Goal: Transaction & Acquisition: Obtain resource

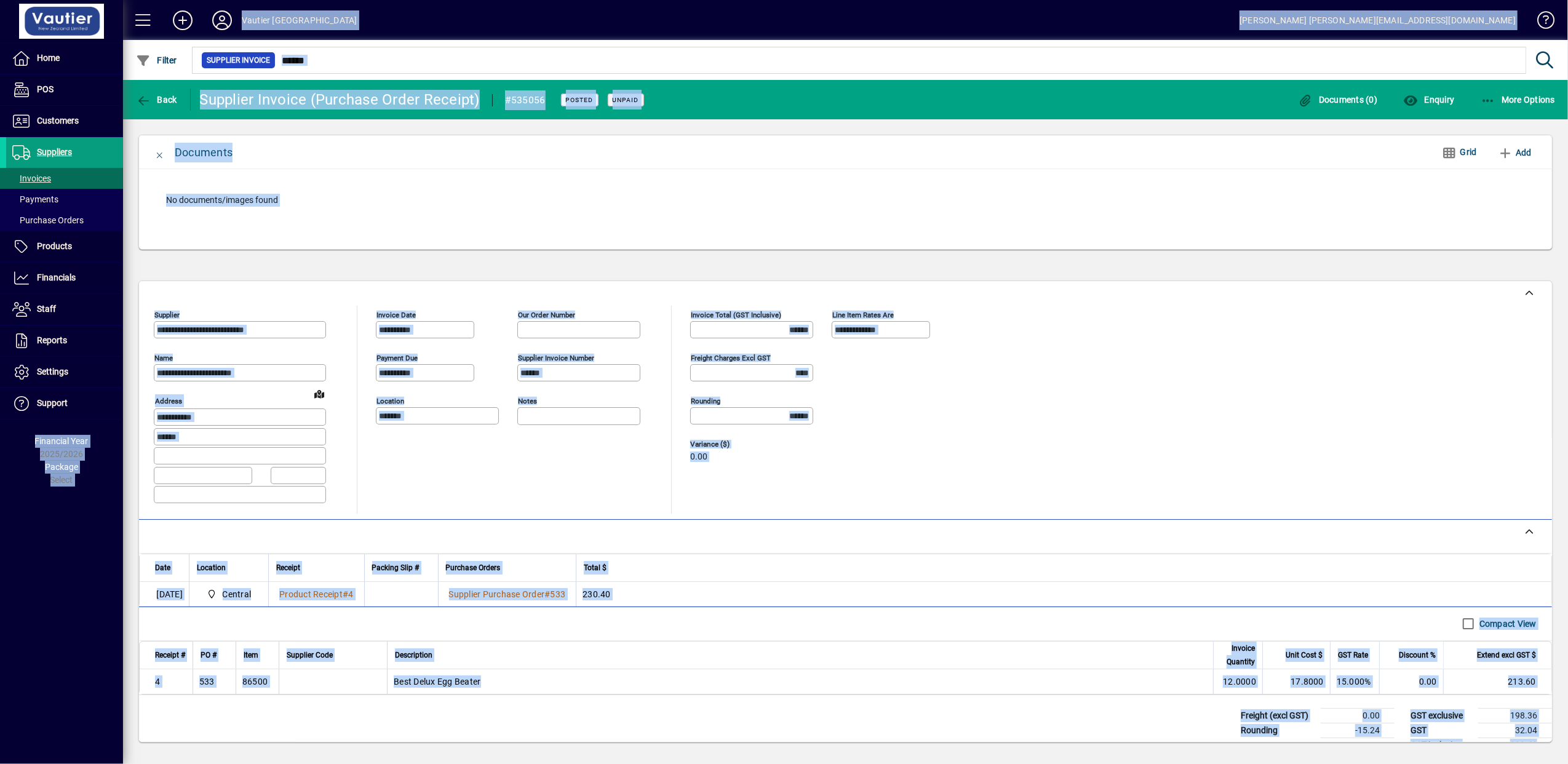
click at [1039, 184] on div "No documents/images found" at bounding box center [845, 200] width 1383 height 38
click at [1019, 177] on div "No documents/images found" at bounding box center [846, 209] width 1413 height 80
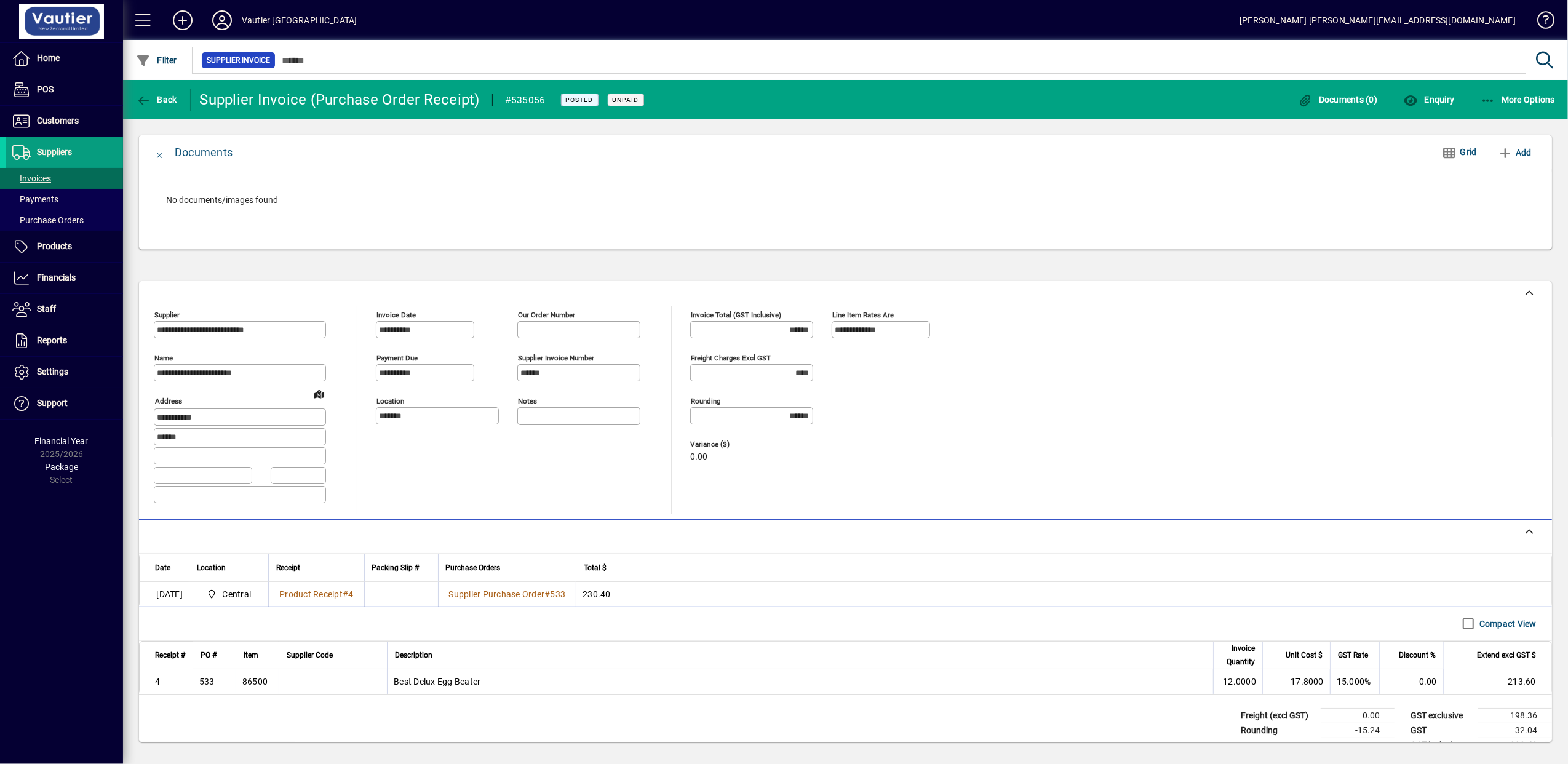
click at [834, 213] on div "No documents/images found" at bounding box center [845, 200] width 1383 height 38
click at [50, 183] on span "Invoices" at bounding box center [31, 178] width 39 height 9
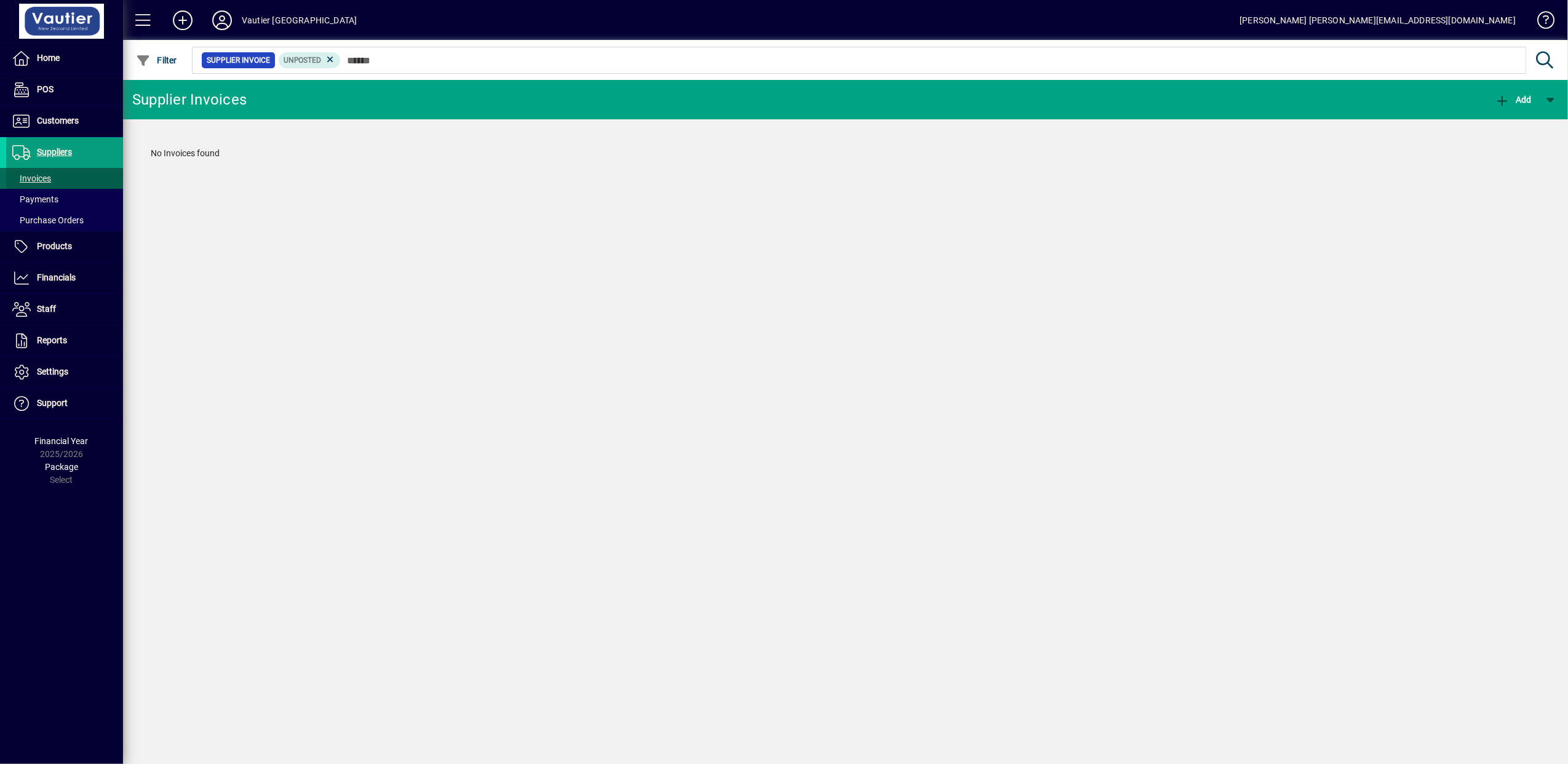
click at [49, 181] on span "Invoices" at bounding box center [31, 178] width 39 height 9
click at [55, 175] on span at bounding box center [65, 178] width 117 height 29
click at [44, 119] on span "Customers" at bounding box center [57, 120] width 41 height 9
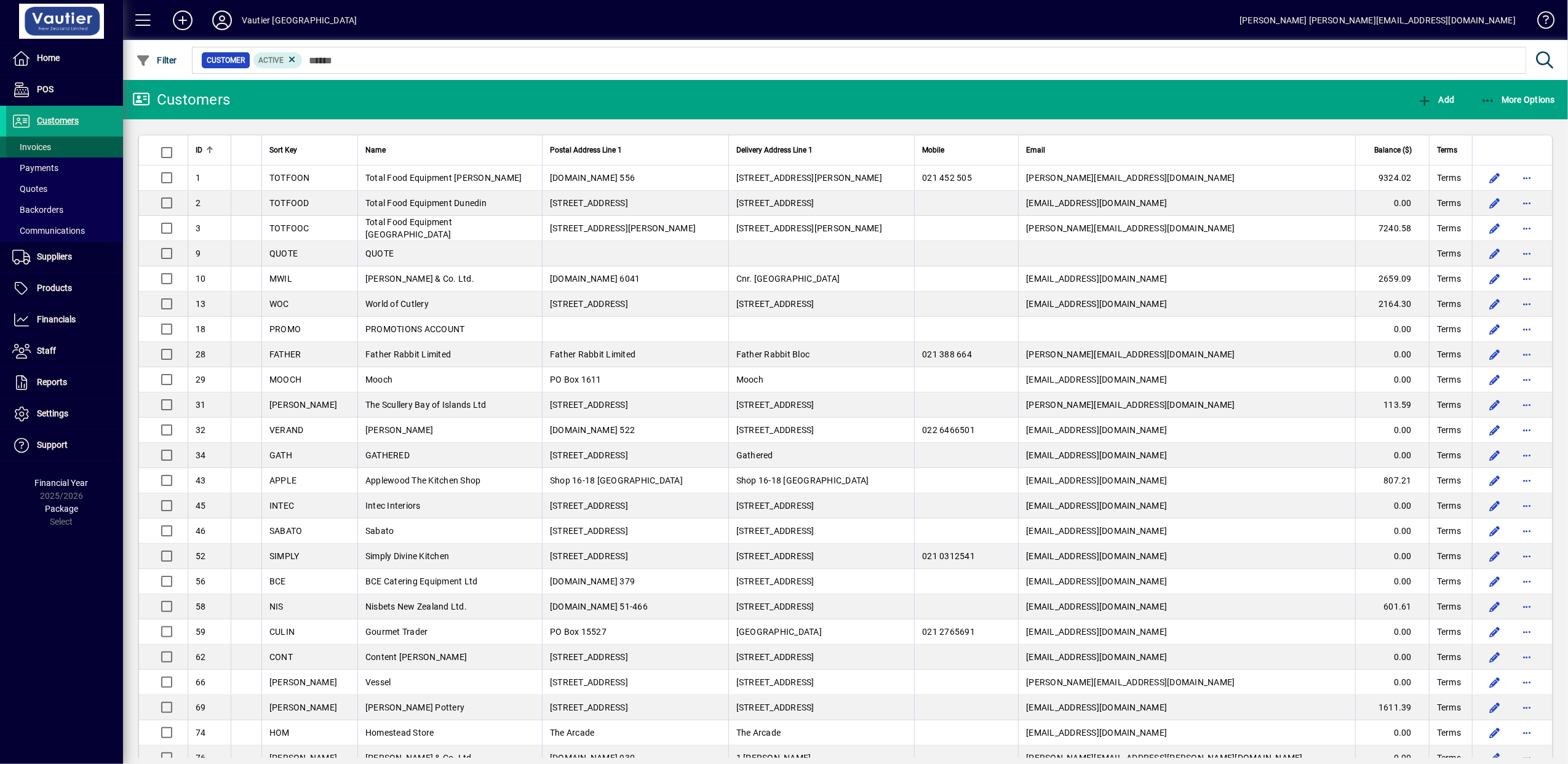
click at [45, 149] on span "Invoices" at bounding box center [31, 147] width 39 height 9
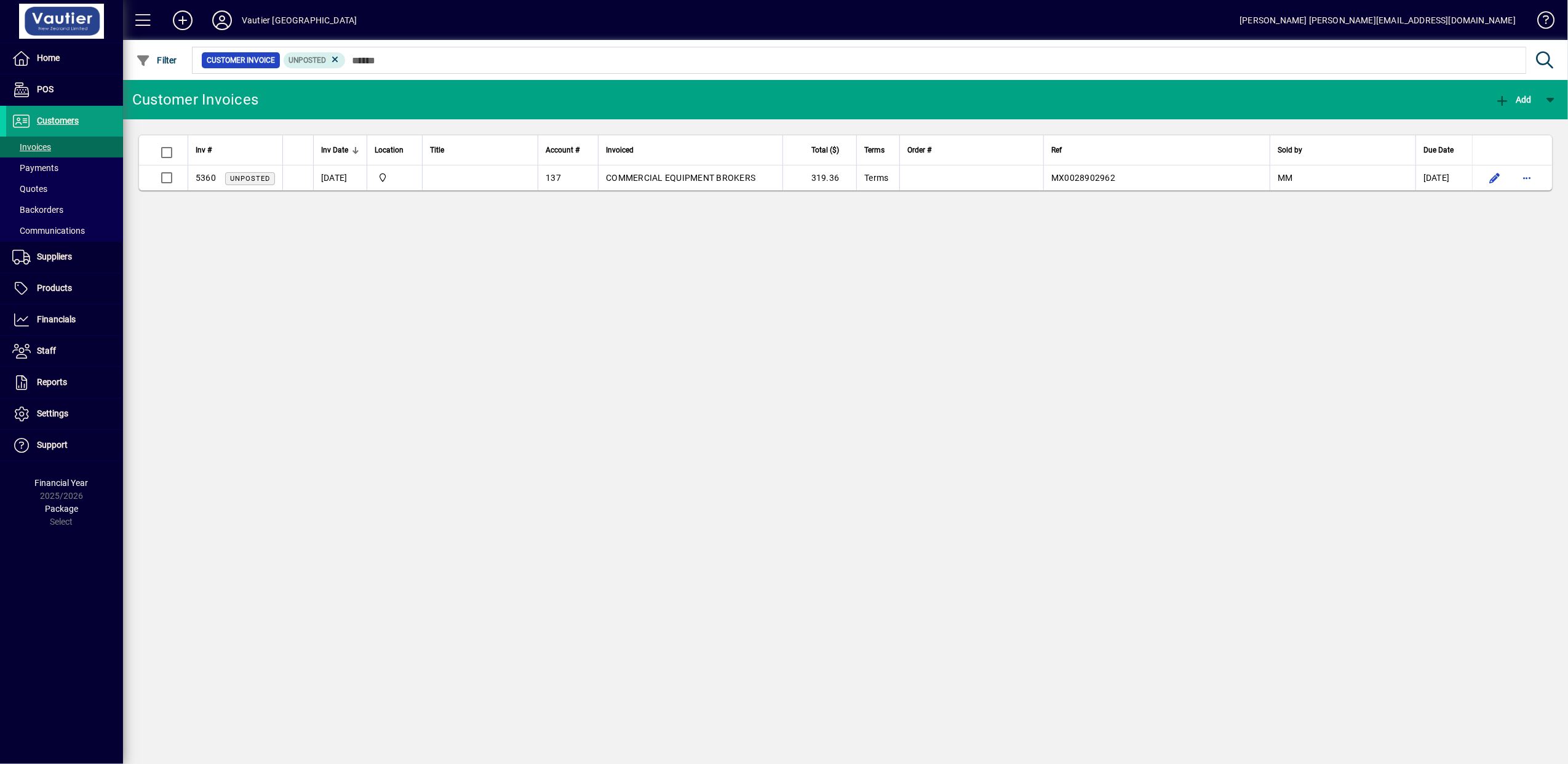
click at [560, 337] on div "Customer Invoices Add Inv # Inv Date Location Title Account # Invoiced Total ($…" at bounding box center [846, 422] width 1445 height 684
click at [48, 249] on span "Suppliers" at bounding box center [40, 257] width 66 height 15
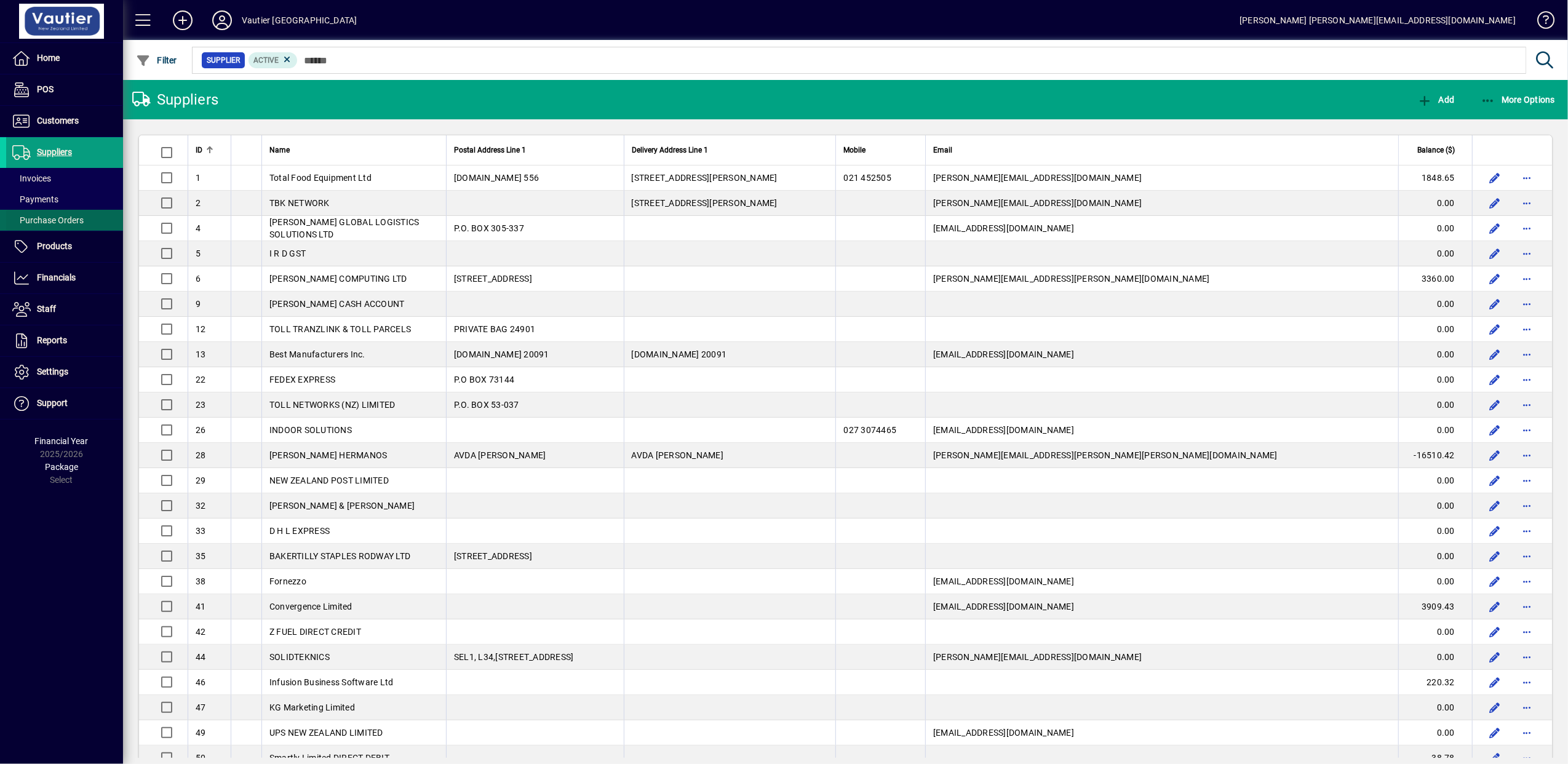
click at [48, 219] on span "Purchase Orders" at bounding box center [48, 220] width 71 height 9
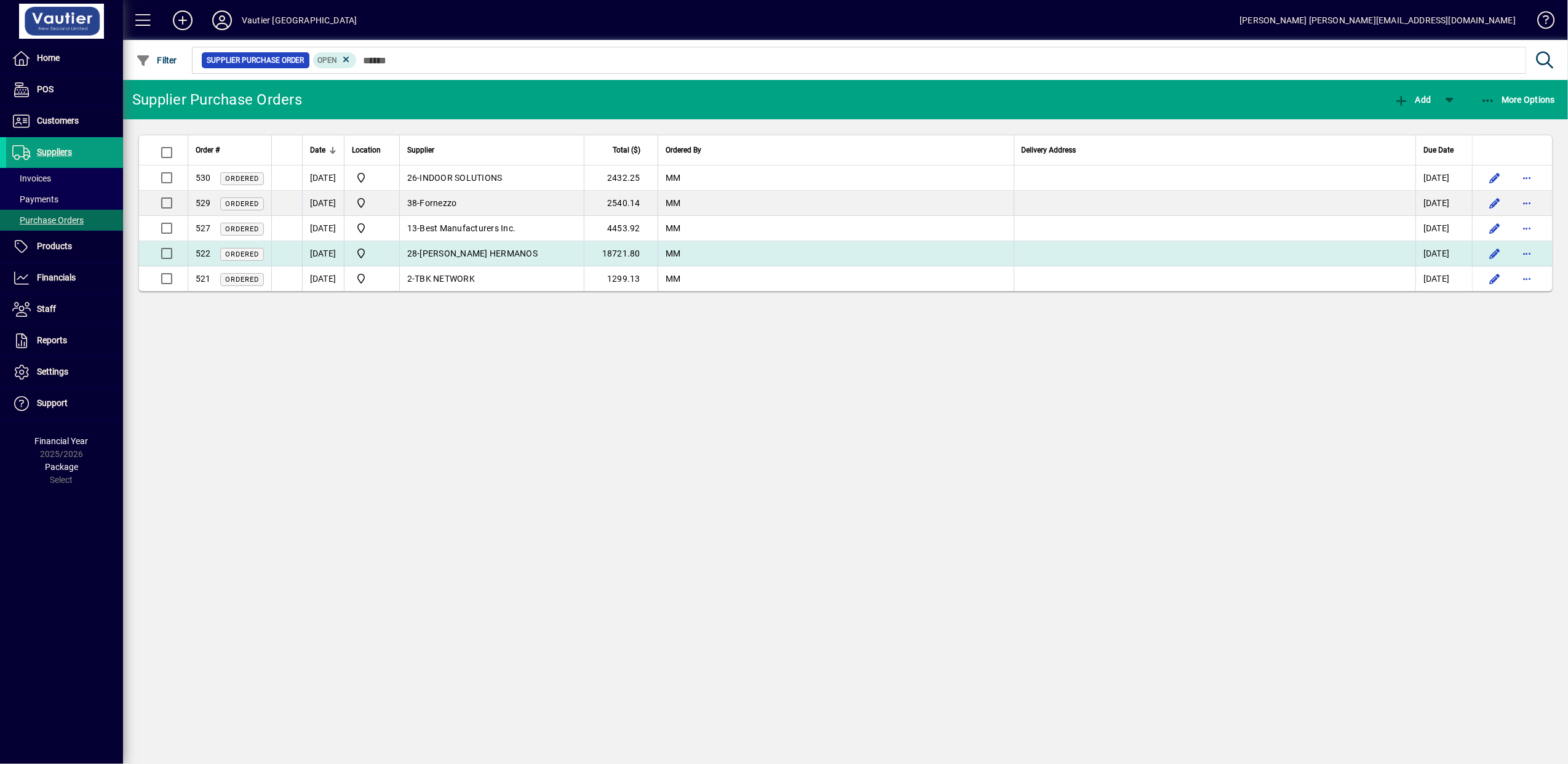
click at [441, 251] on td "28 - [PERSON_NAME] HERMANOS" at bounding box center [491, 253] width 184 height 25
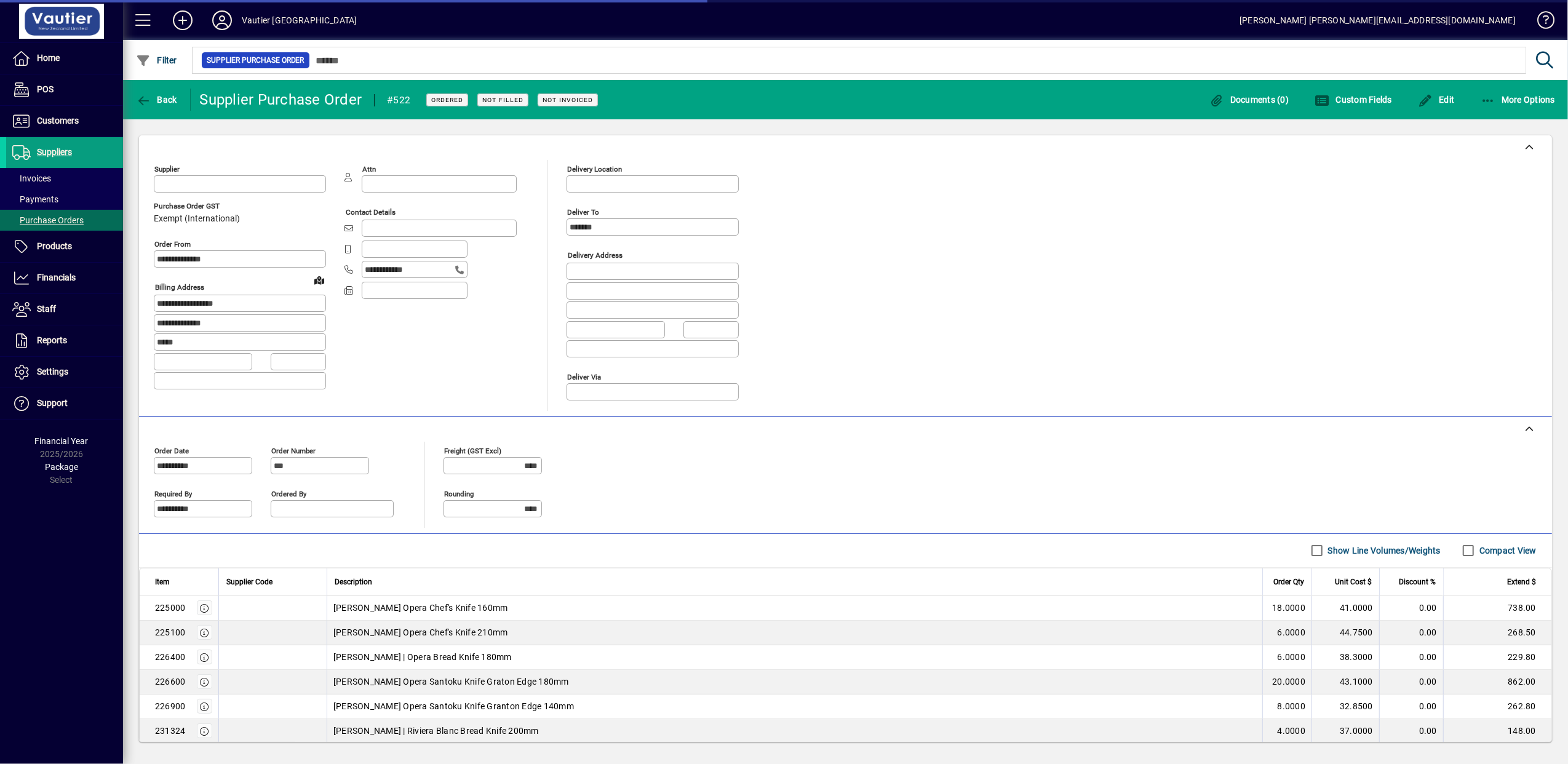
type input "**********"
type input "*******"
type input "*********"
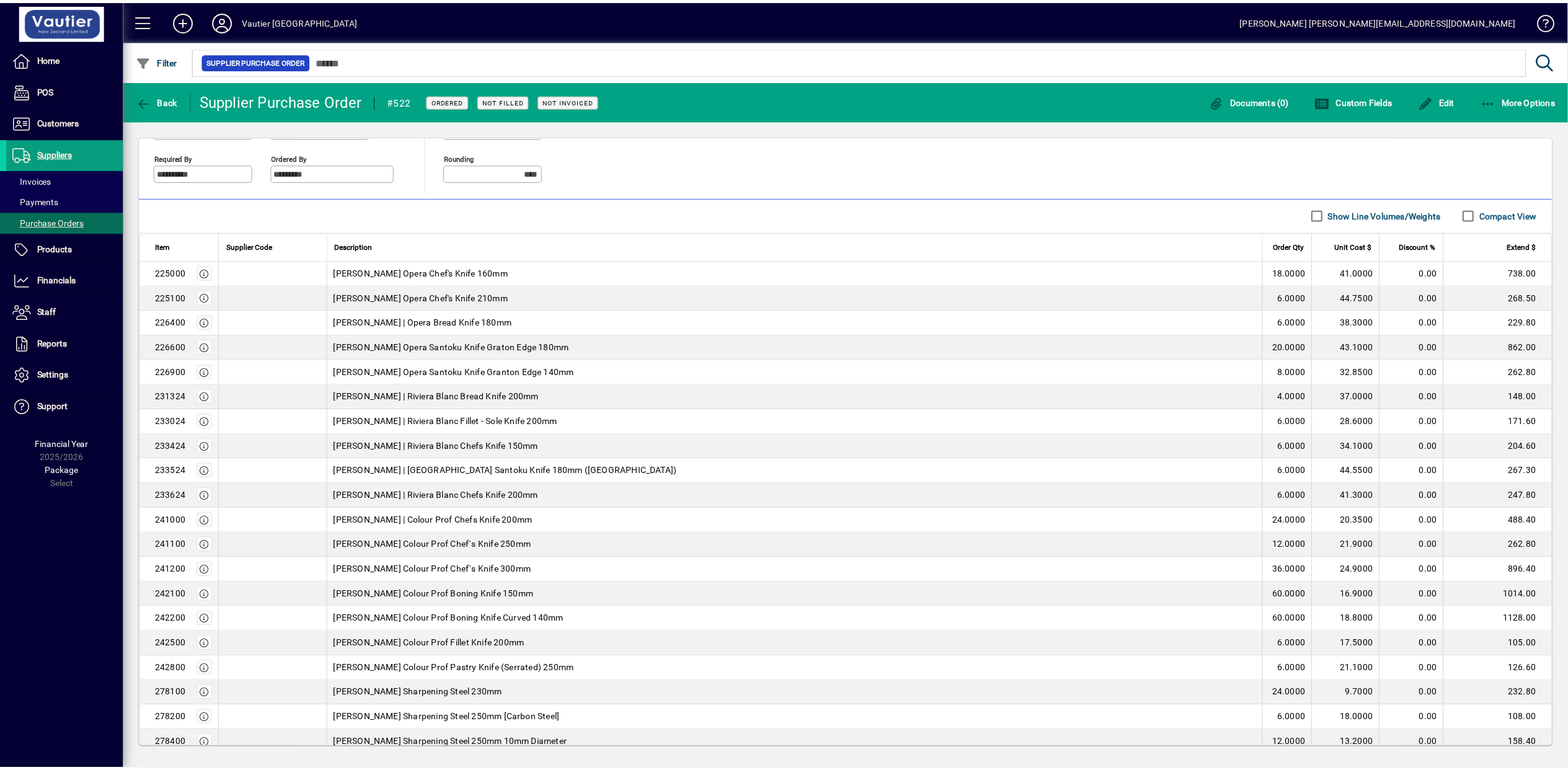
scroll to position [9, 0]
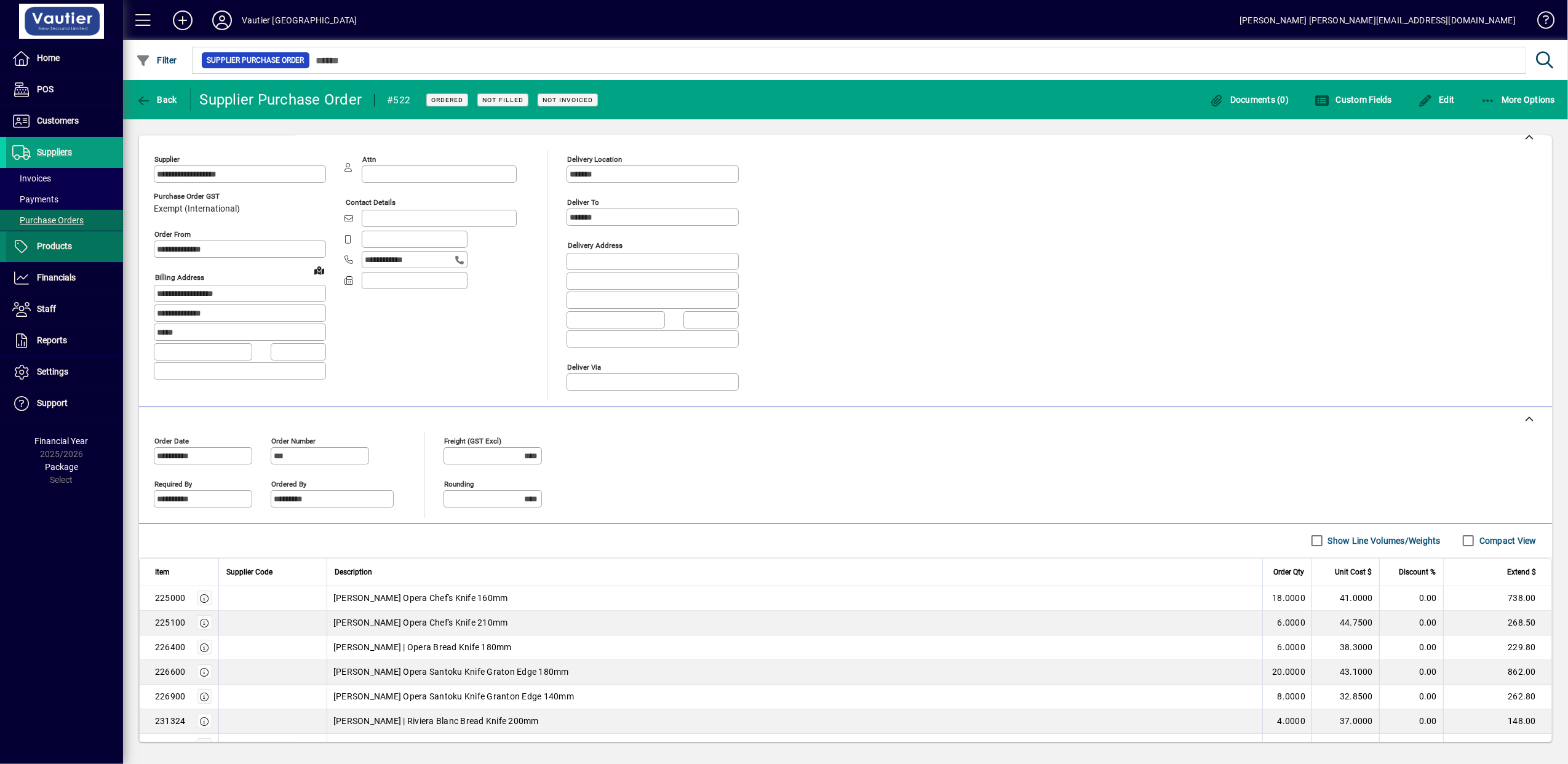
click at [40, 251] on span "Products" at bounding box center [54, 246] width 35 height 9
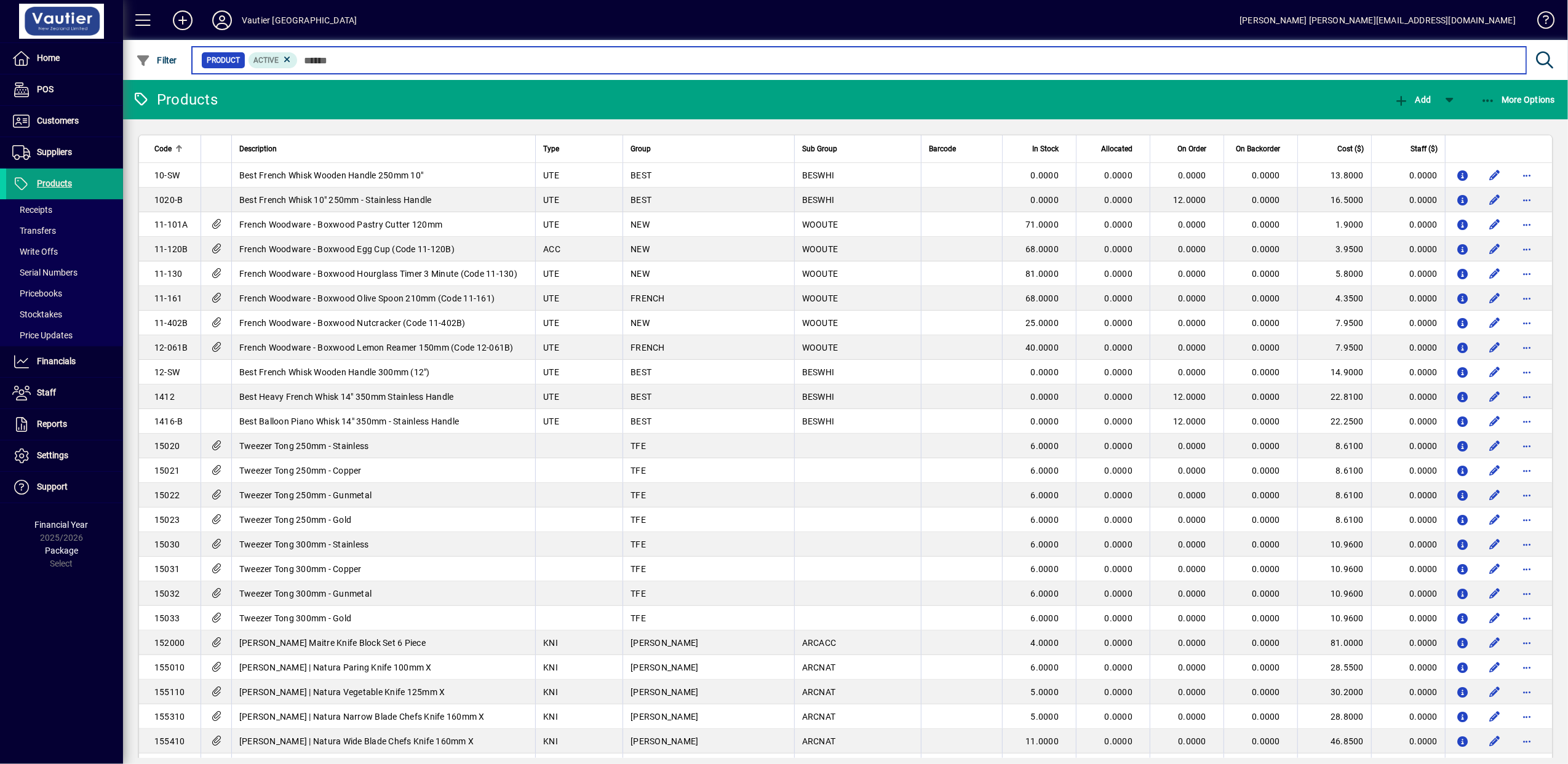
click at [345, 56] on input "text" at bounding box center [906, 60] width 1218 height 17
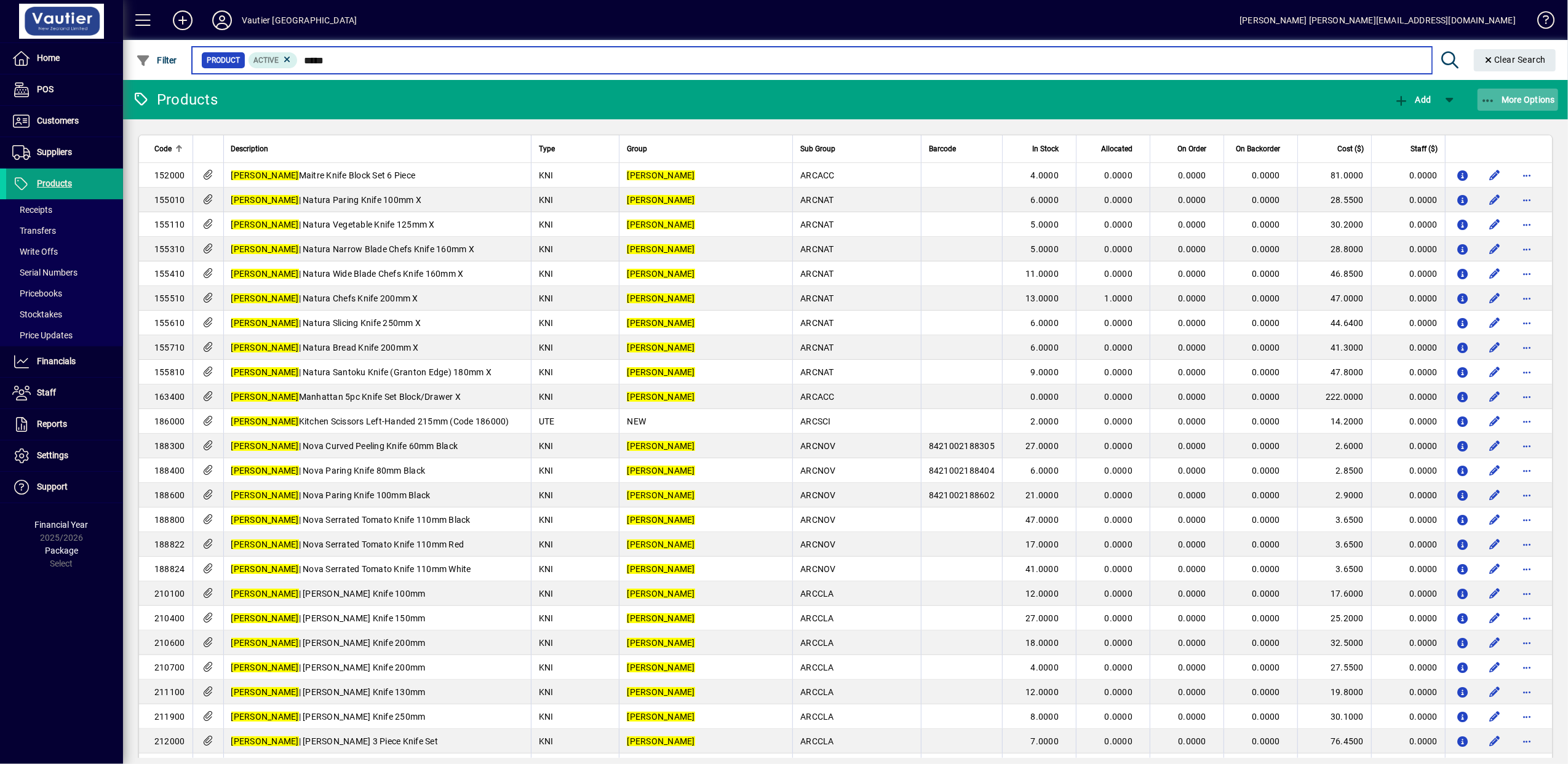
type input "*****"
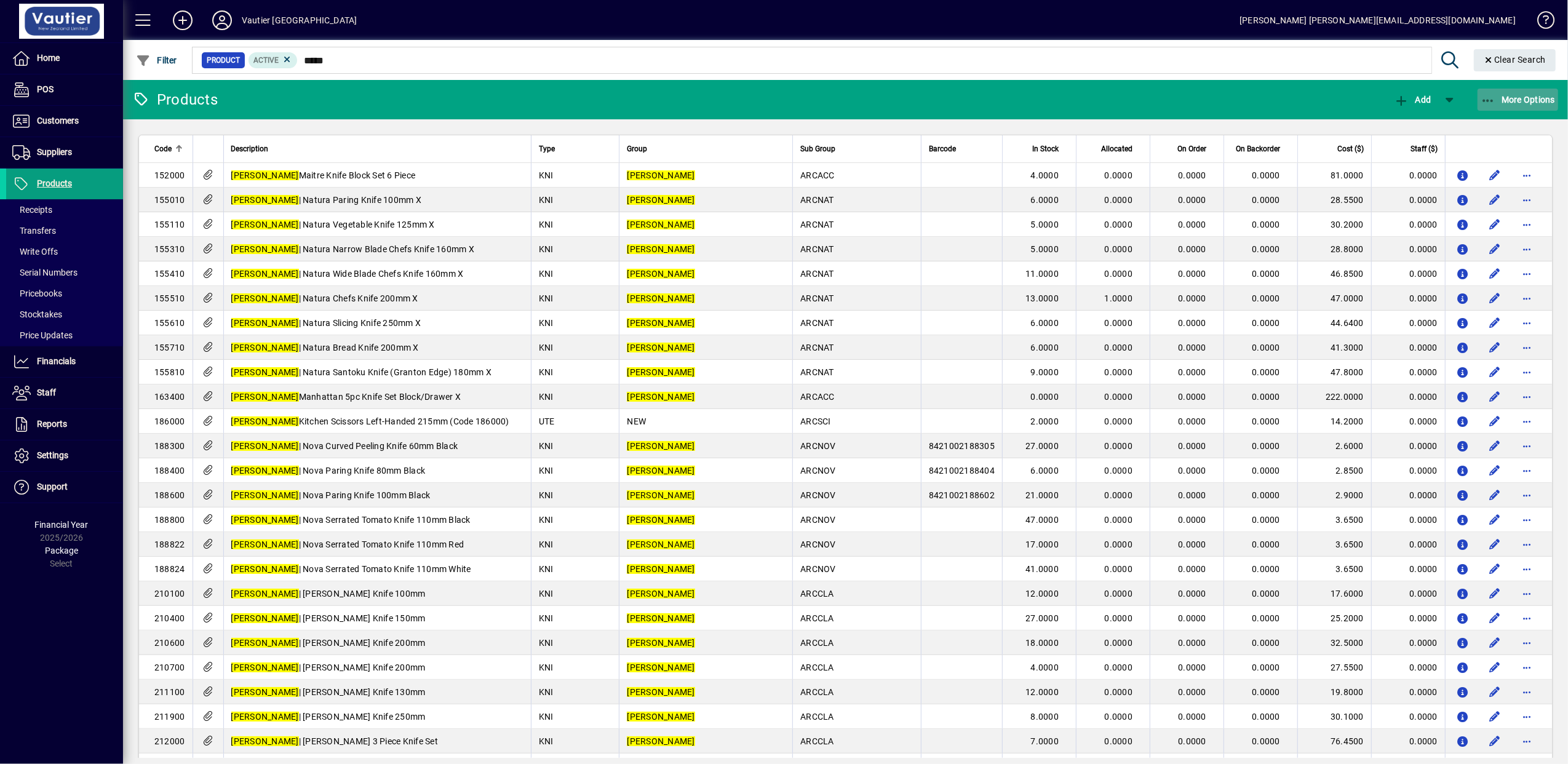
click at [1528, 101] on span "More Options" at bounding box center [1518, 100] width 75 height 9
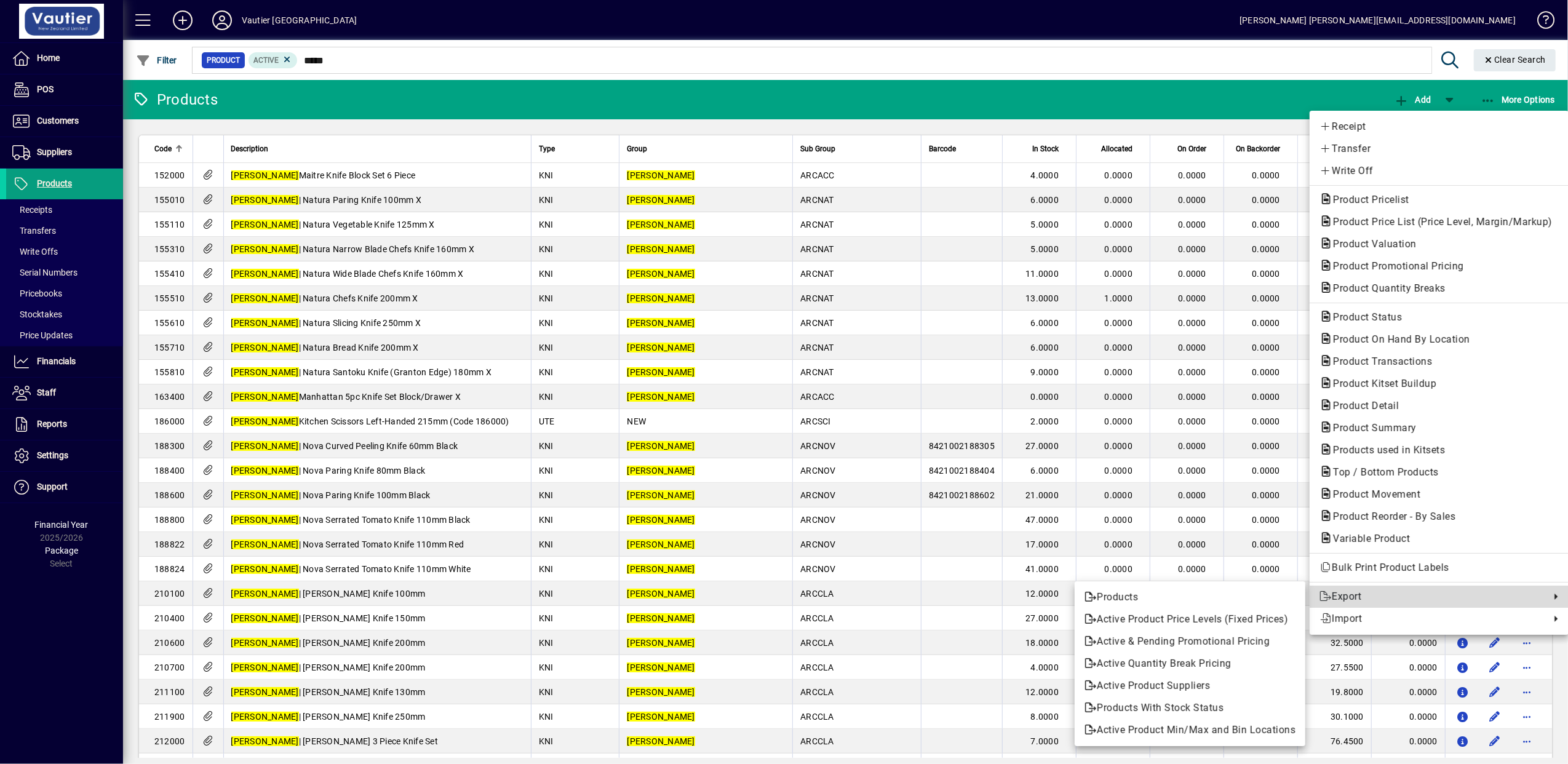
click at [1363, 603] on span "Export" at bounding box center [1431, 597] width 225 height 15
click at [1115, 598] on span "Products" at bounding box center [1190, 597] width 211 height 15
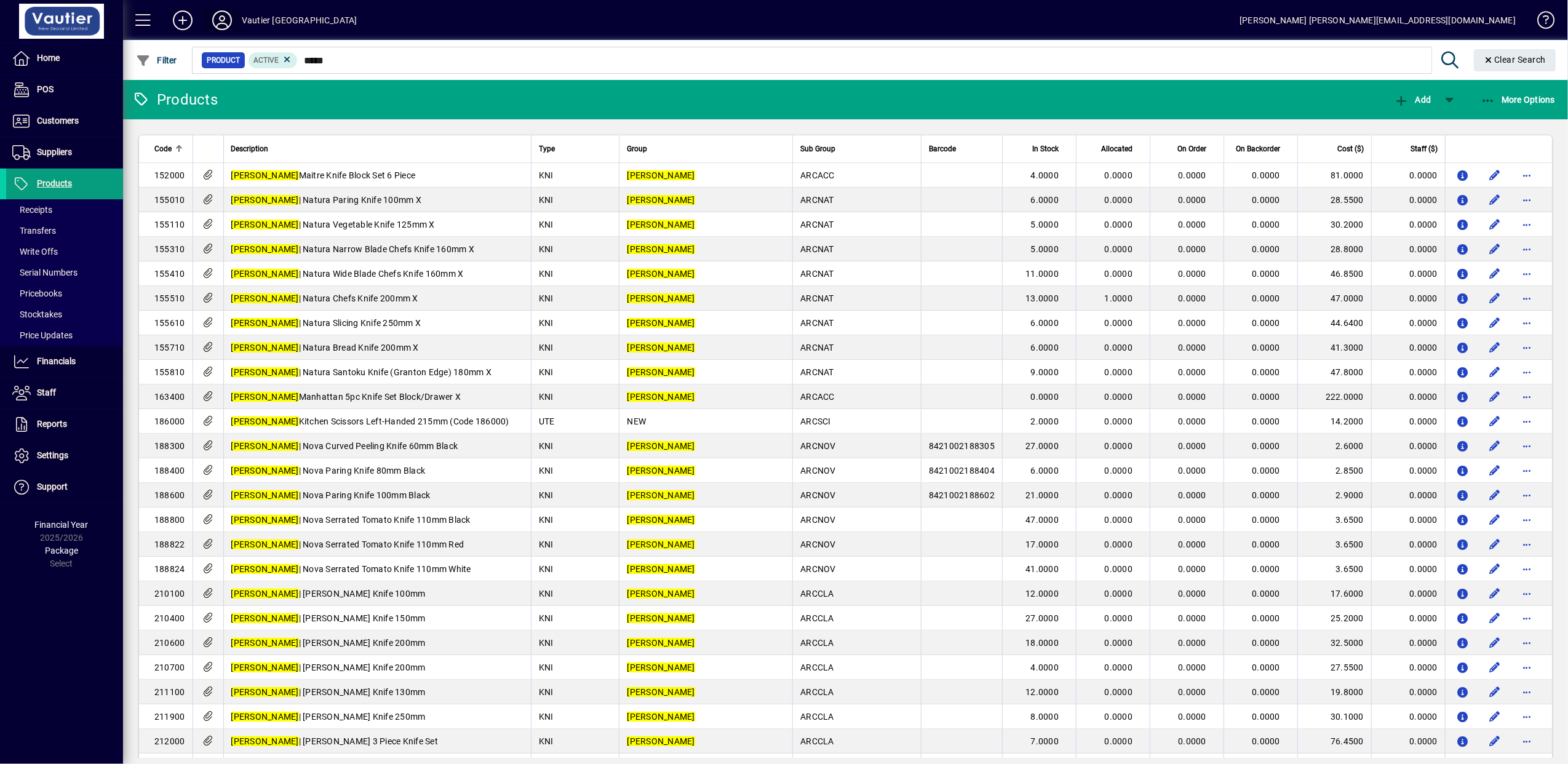
click at [225, 19] on icon at bounding box center [222, 20] width 24 height 20
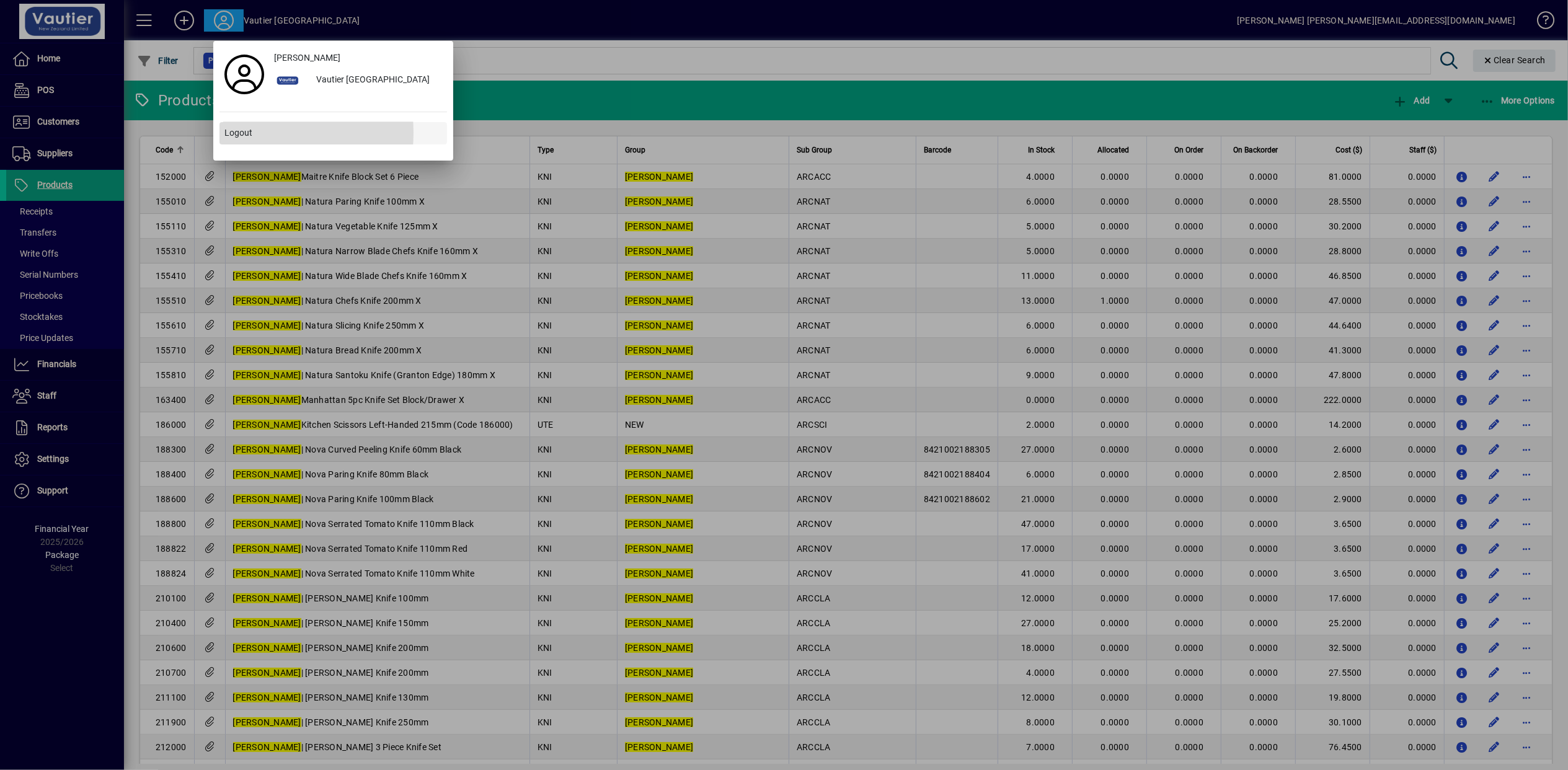
click at [239, 133] on span "Logout" at bounding box center [238, 133] width 27 height 13
